Goal: Check status: Check status

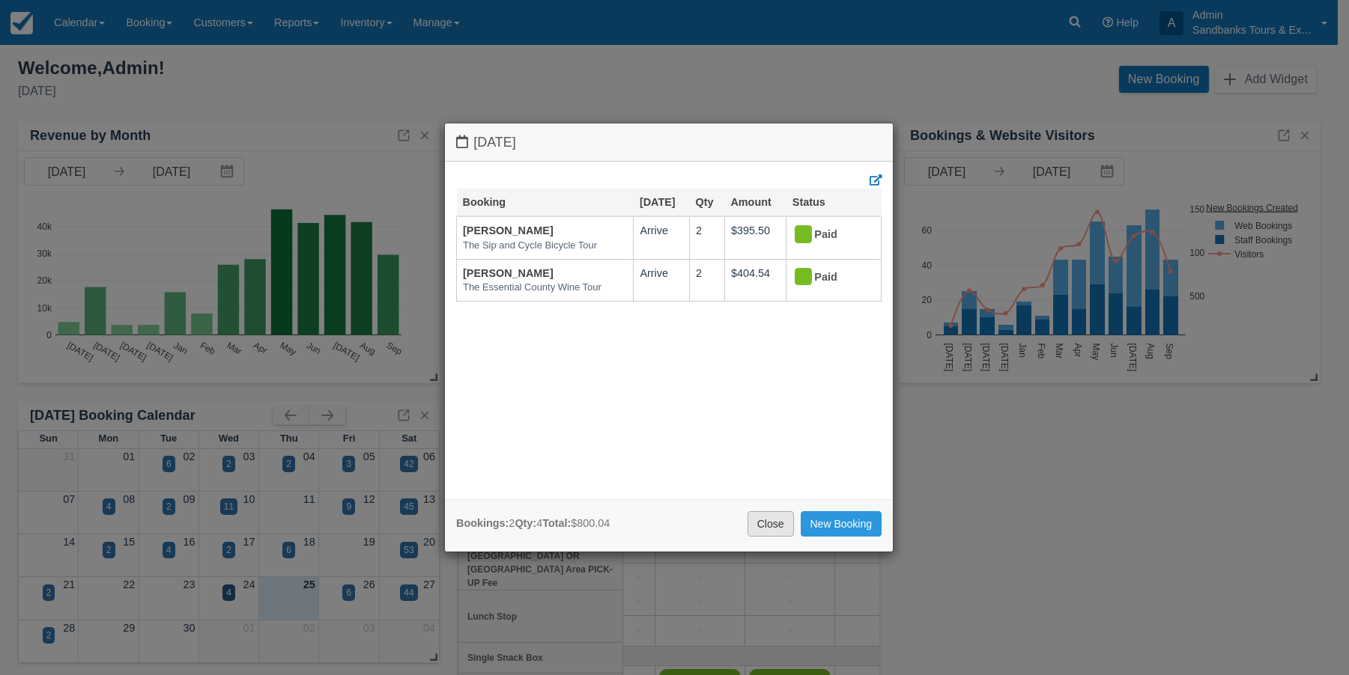
click at [767, 518] on link "Close" at bounding box center [770, 523] width 46 height 25
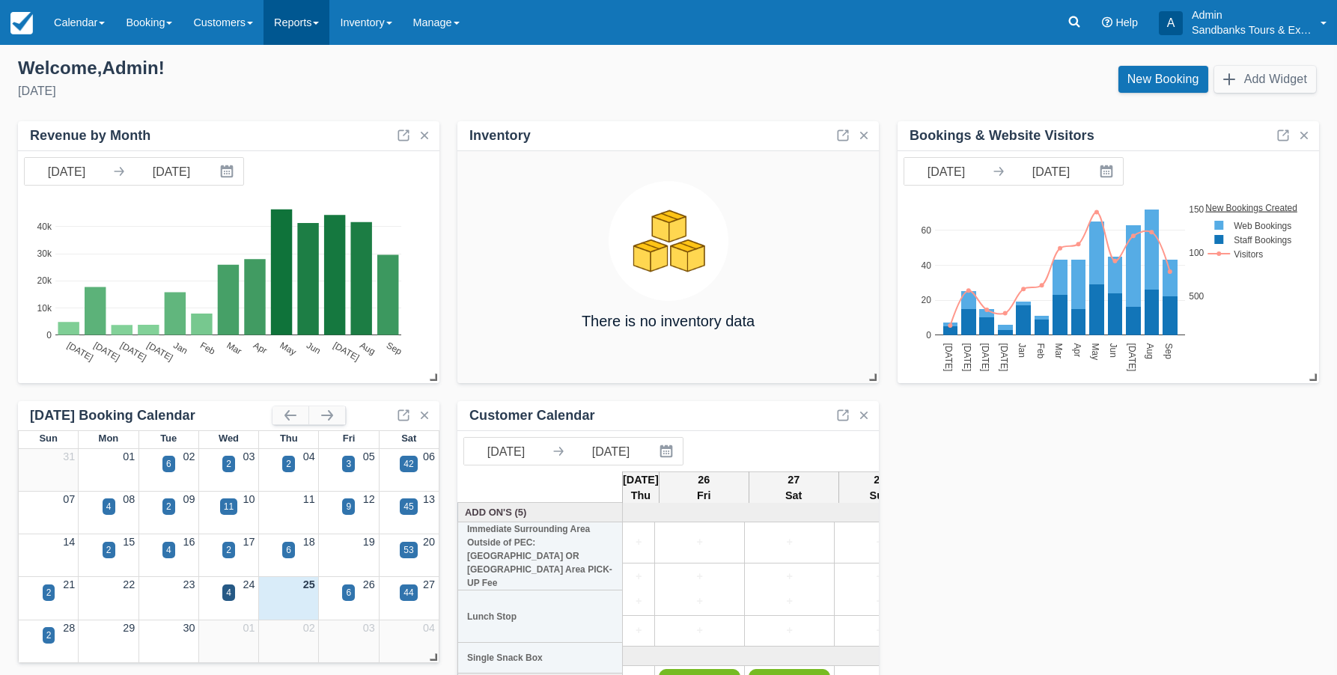
click at [308, 25] on link "Reports" at bounding box center [297, 22] width 66 height 45
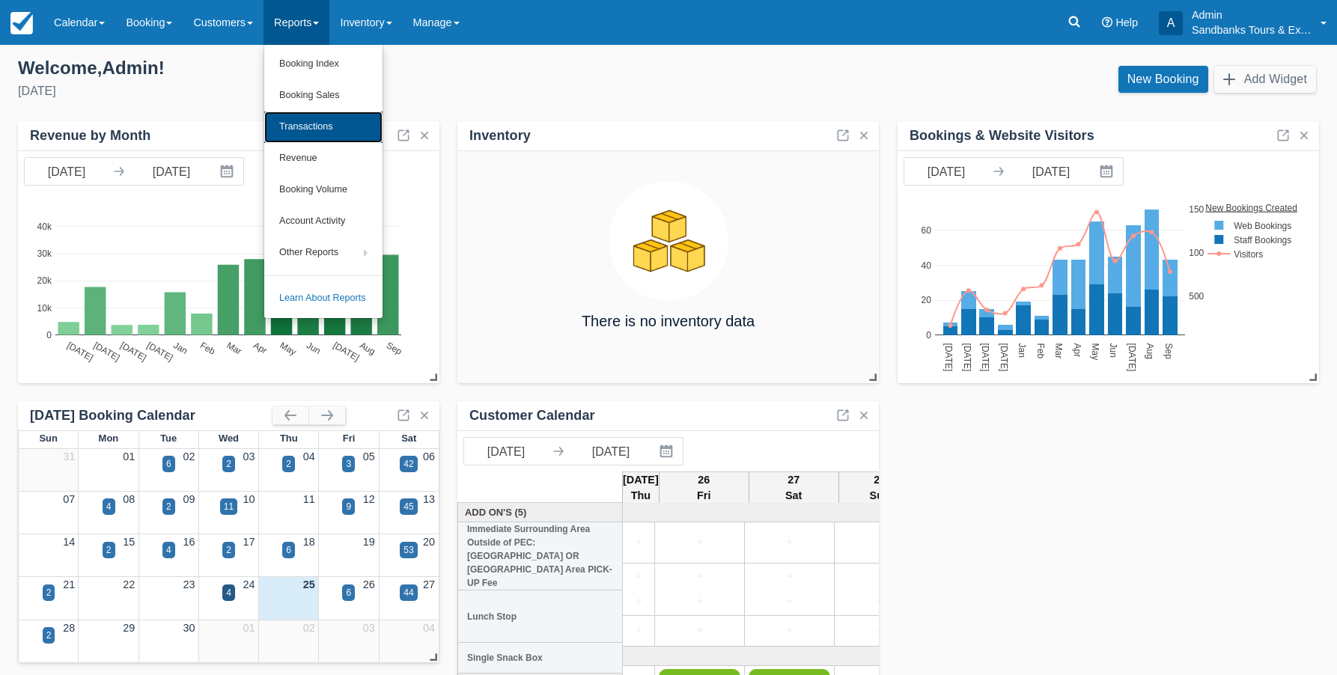
click at [287, 123] on link "Transactions" at bounding box center [323, 127] width 118 height 31
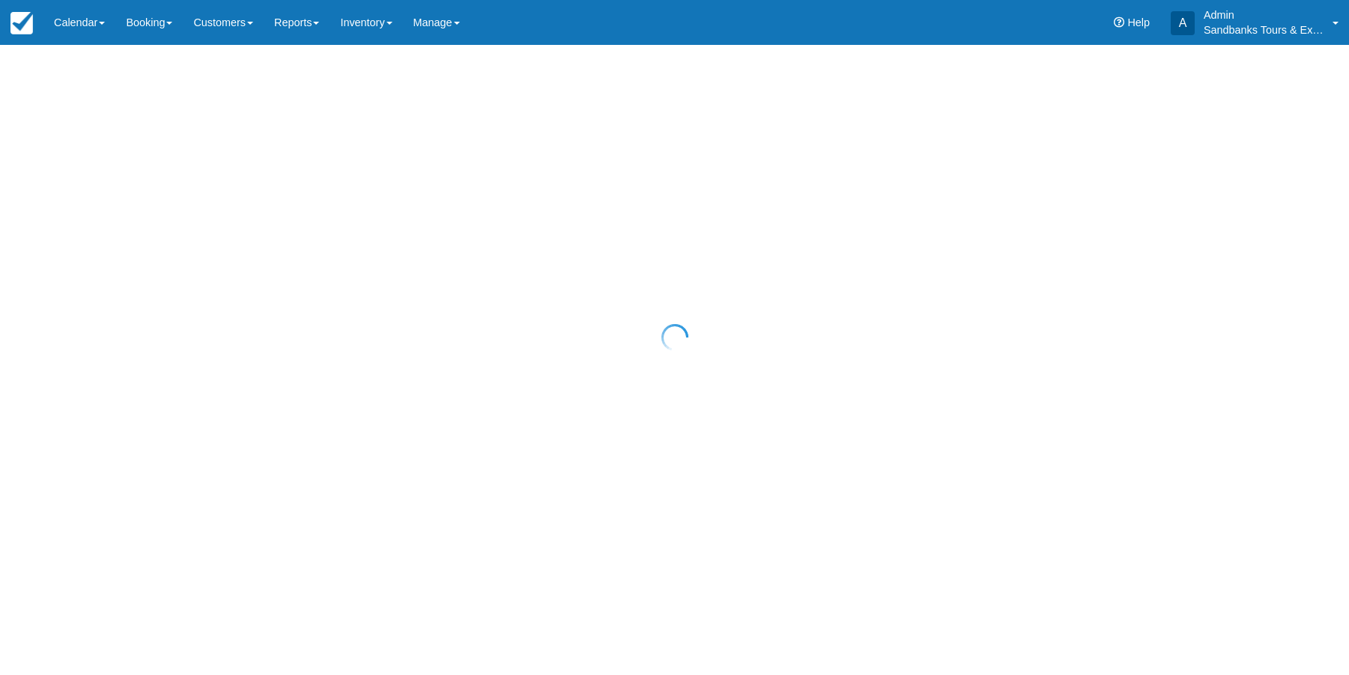
select select "10"
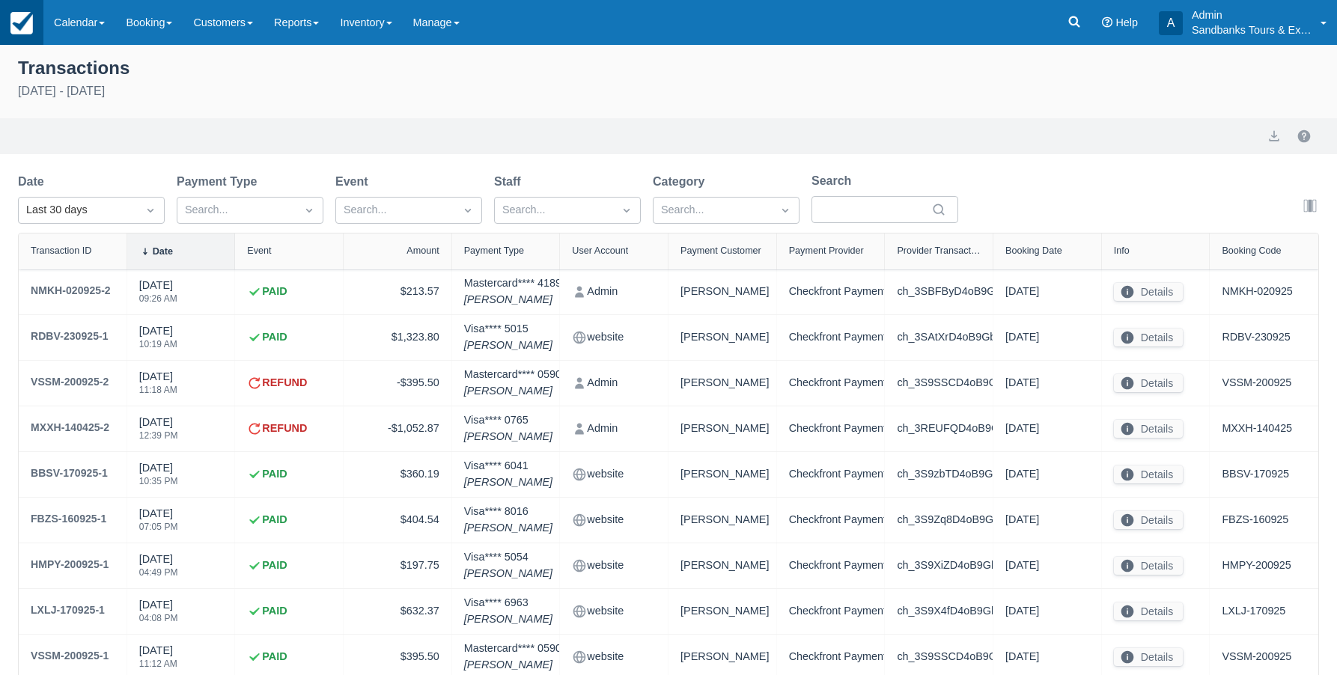
click at [25, 34] on img at bounding box center [21, 23] width 22 height 22
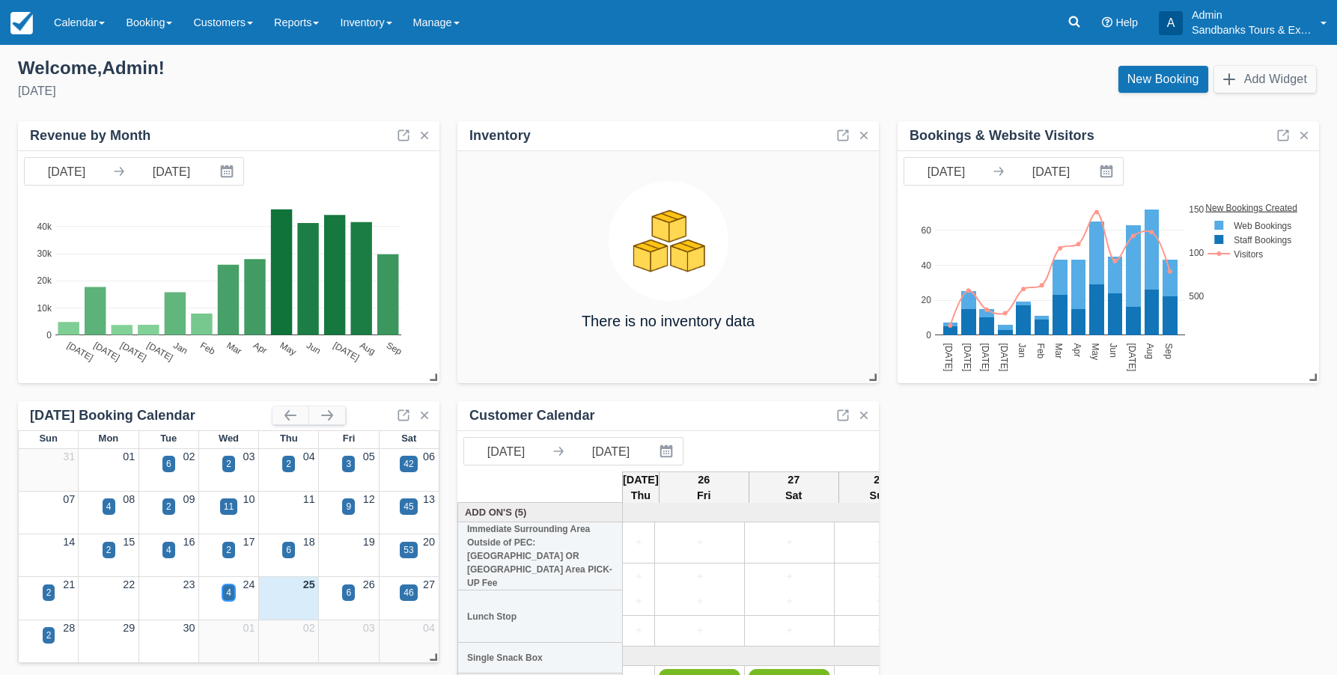
click at [231, 593] on div "4" at bounding box center [228, 593] width 13 height 16
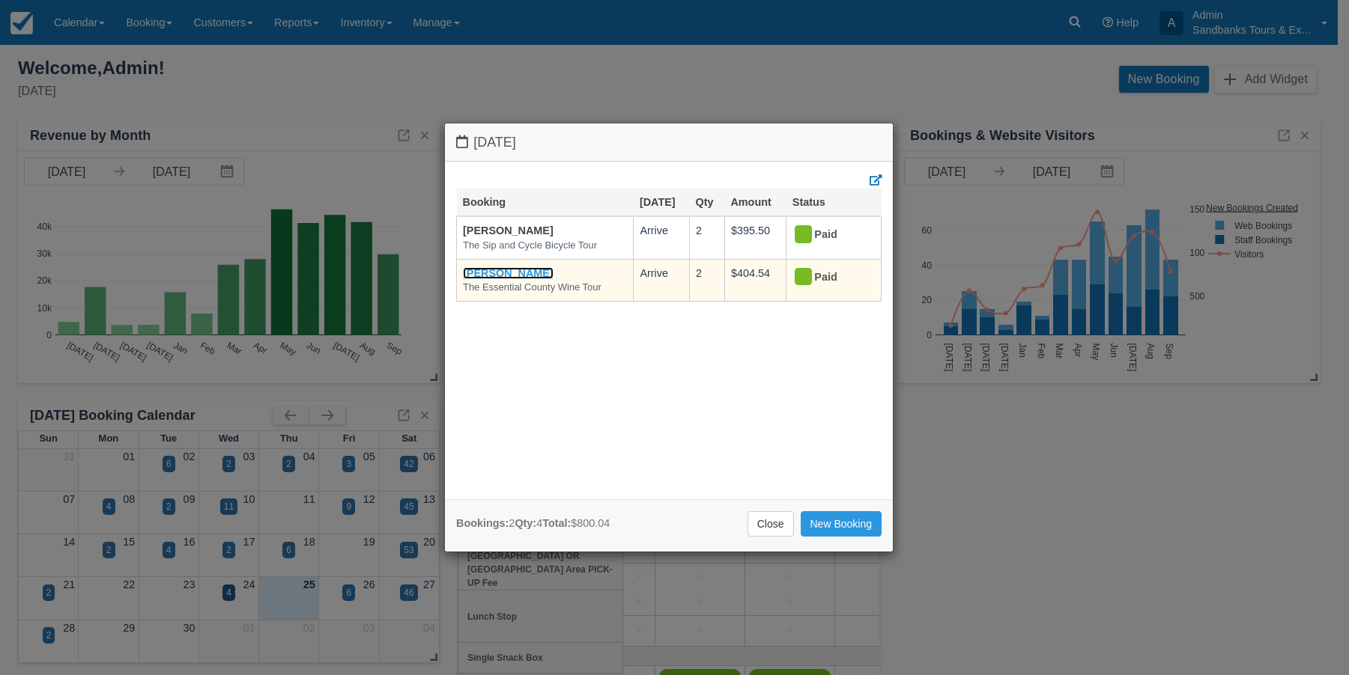
click at [496, 276] on link "[PERSON_NAME]" at bounding box center [508, 273] width 91 height 12
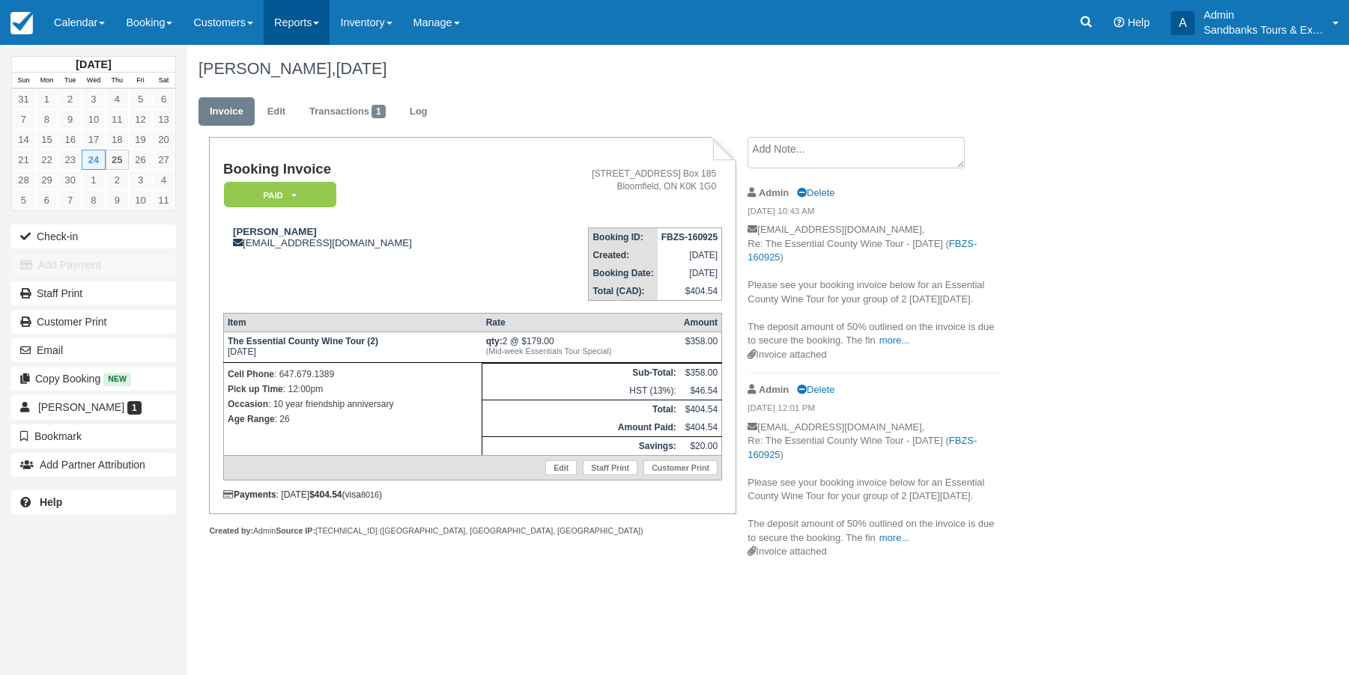
click at [319, 24] on span at bounding box center [316, 23] width 6 height 3
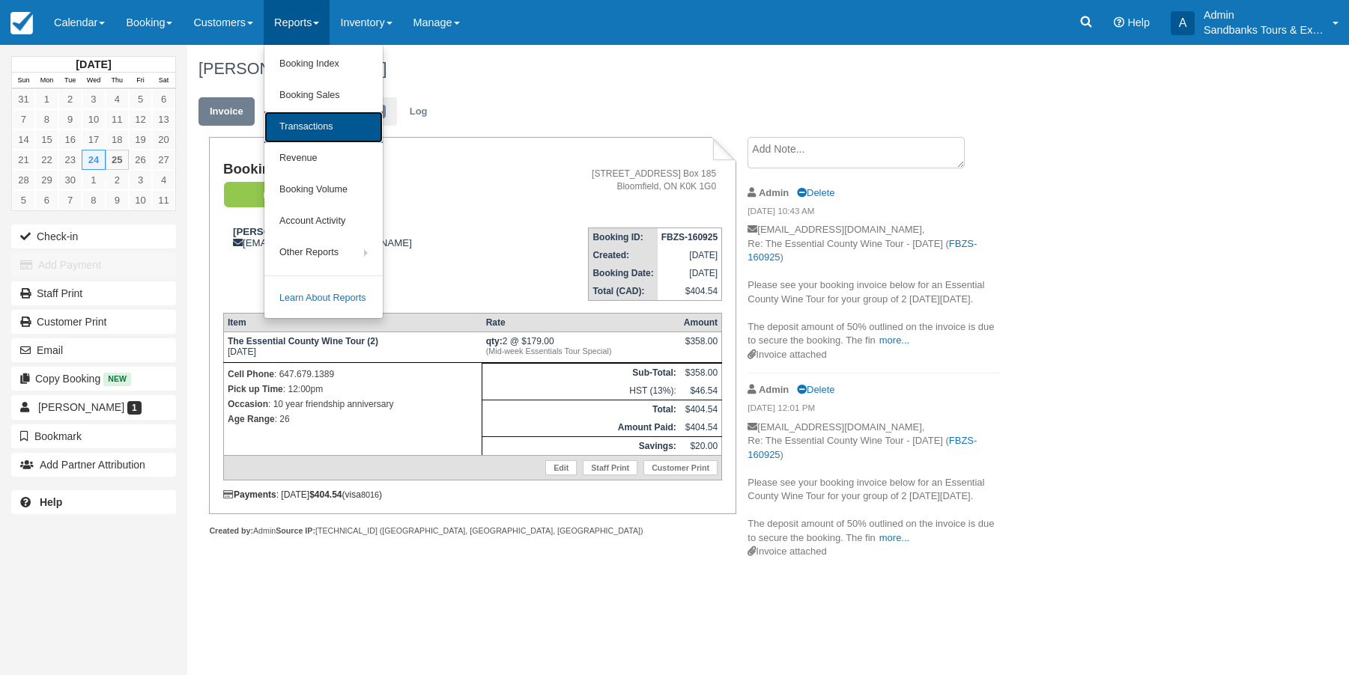
click at [306, 124] on link "Transactions" at bounding box center [323, 127] width 118 height 31
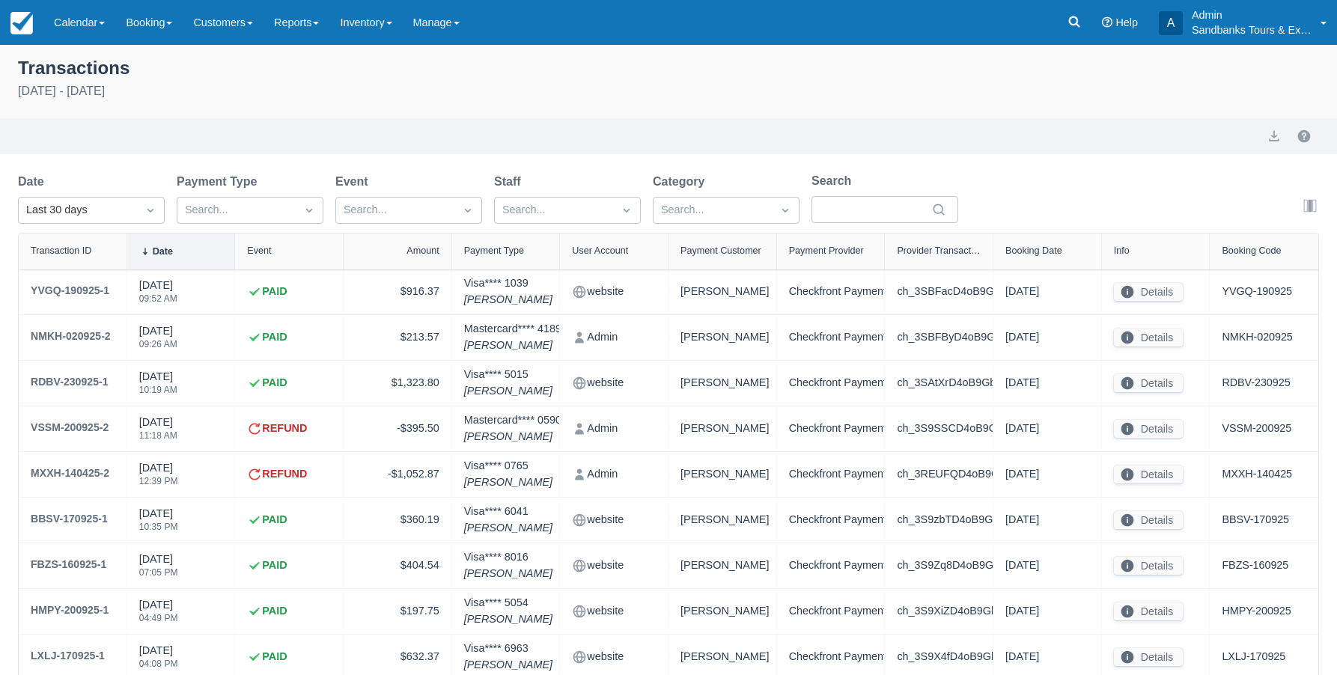
select select "10"
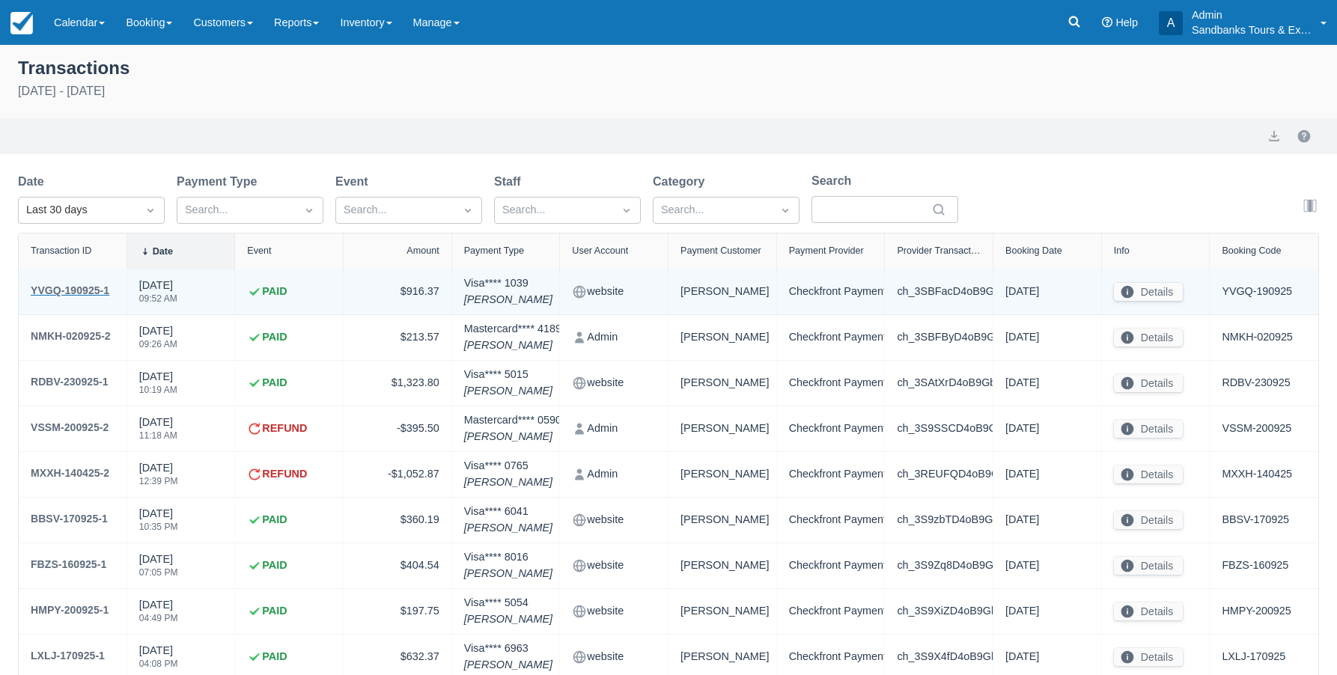
click at [96, 289] on div "YVGQ-190925-1" at bounding box center [70, 291] width 79 height 18
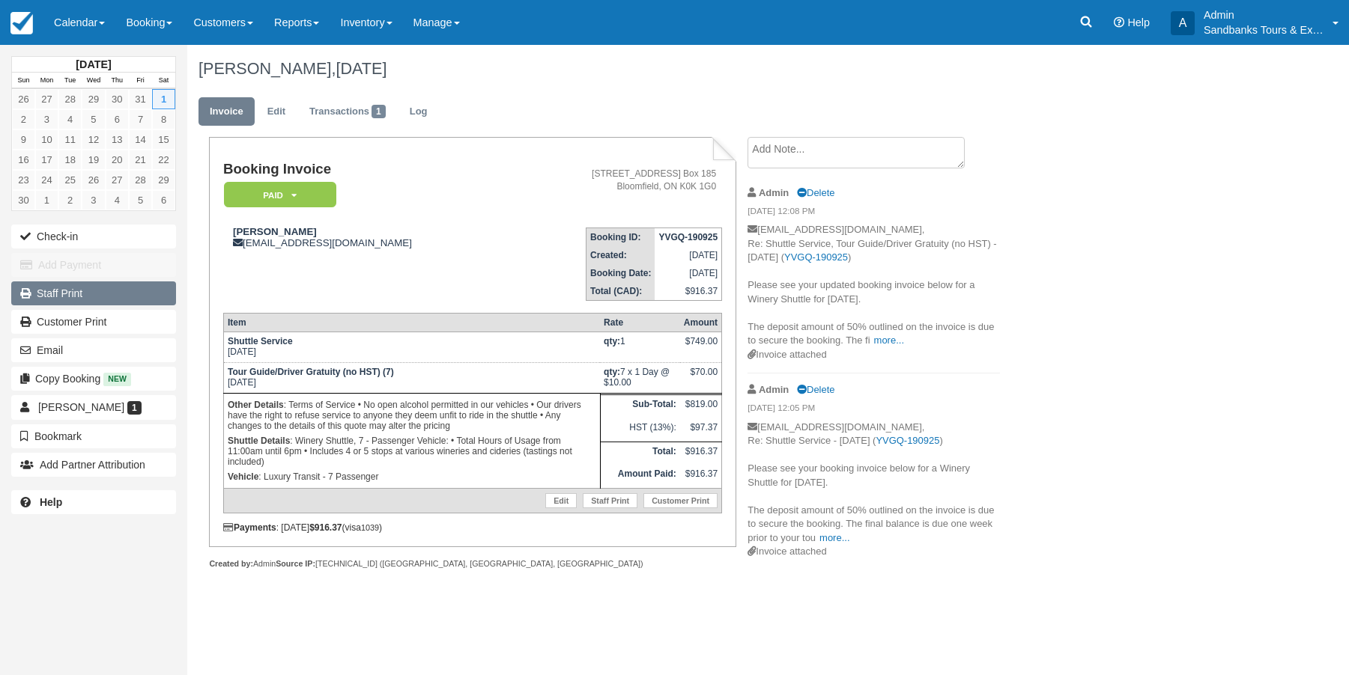
click at [73, 298] on link "Staff Print" at bounding box center [93, 294] width 165 height 24
click at [319, 25] on span at bounding box center [316, 23] width 6 height 3
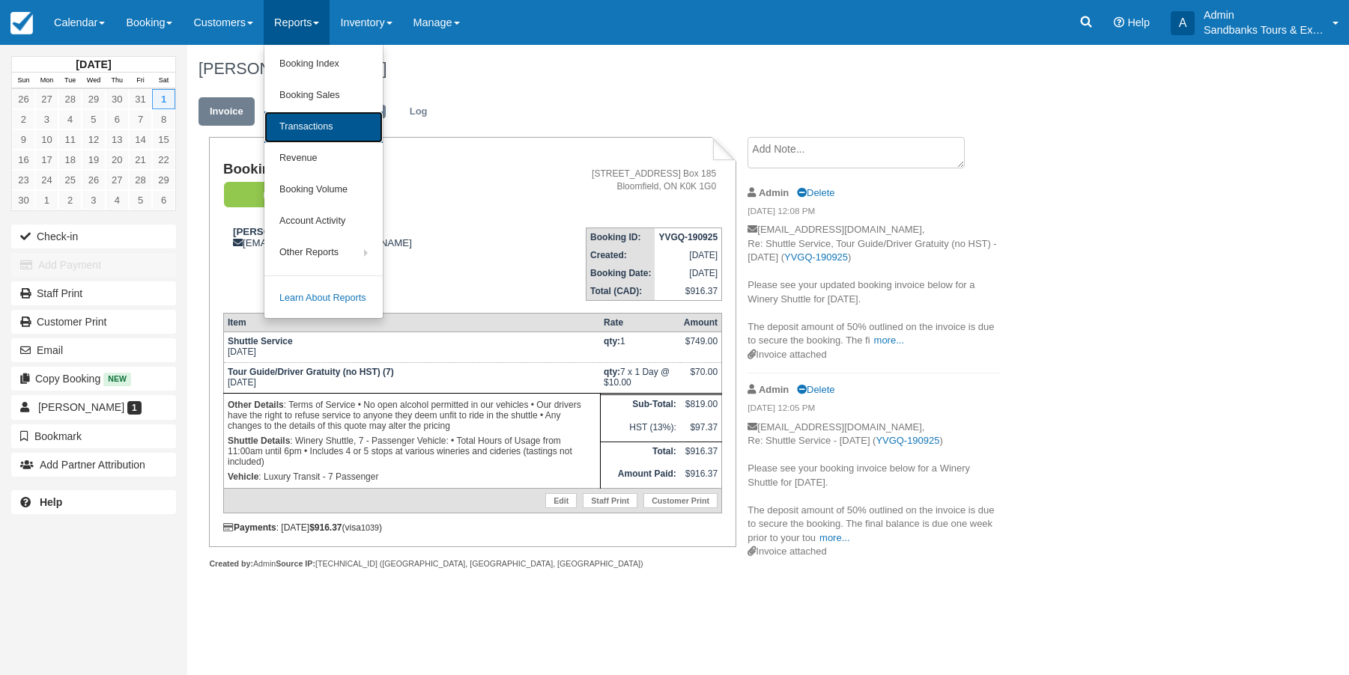
click at [308, 120] on link "Transactions" at bounding box center [323, 127] width 118 height 31
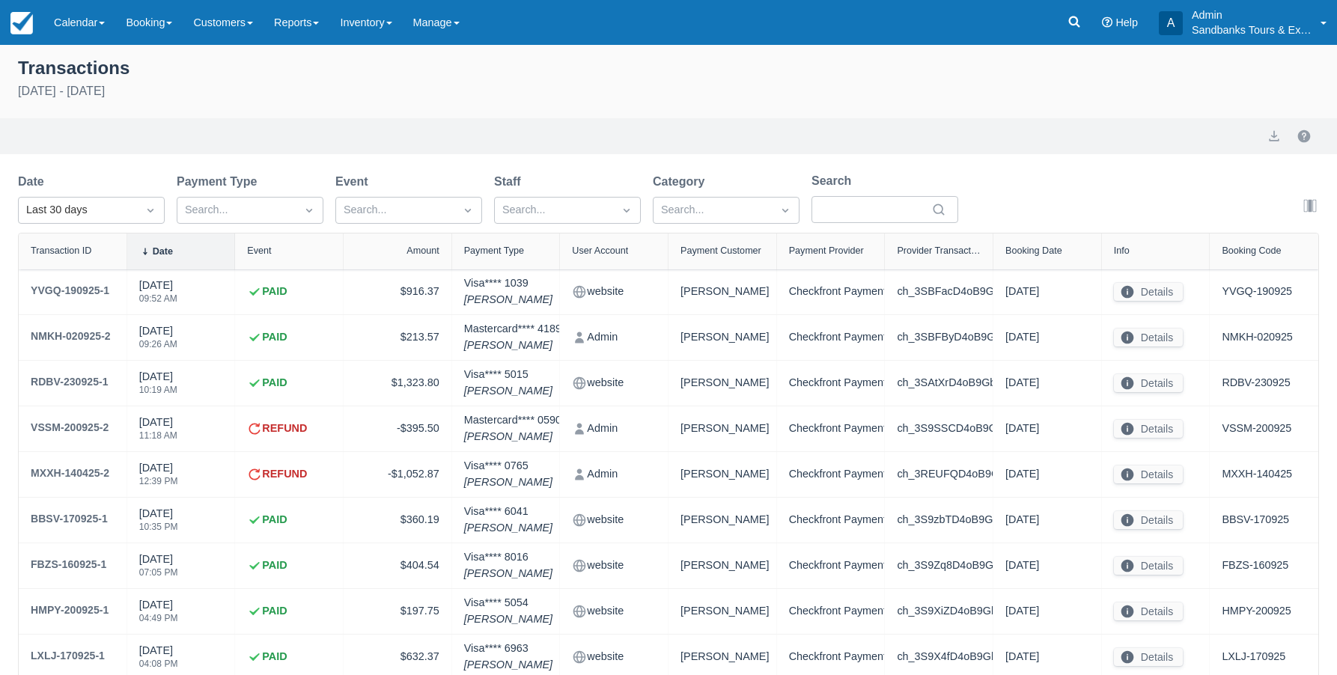
select select "10"
